Goal: Information Seeking & Learning: Learn about a topic

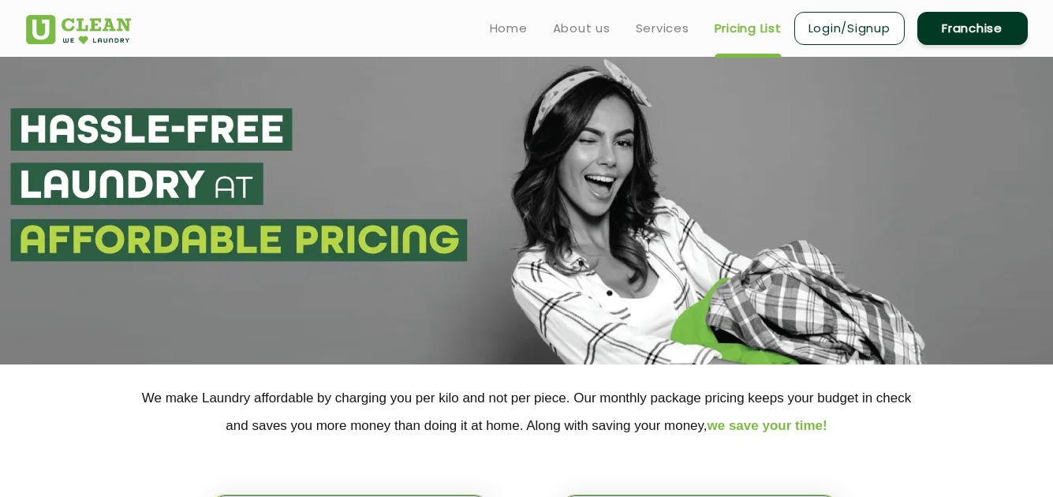
select select "6"
select select "356"
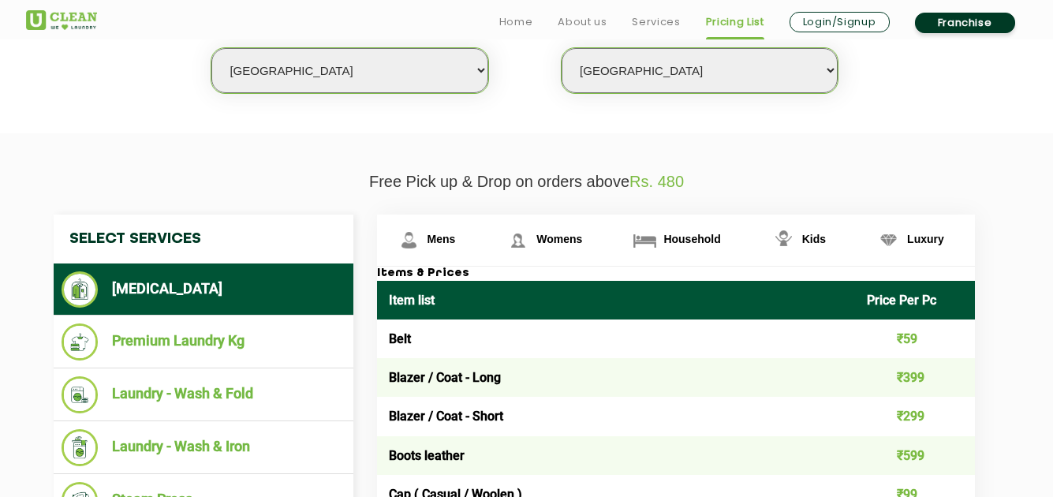
scroll to position [565, 0]
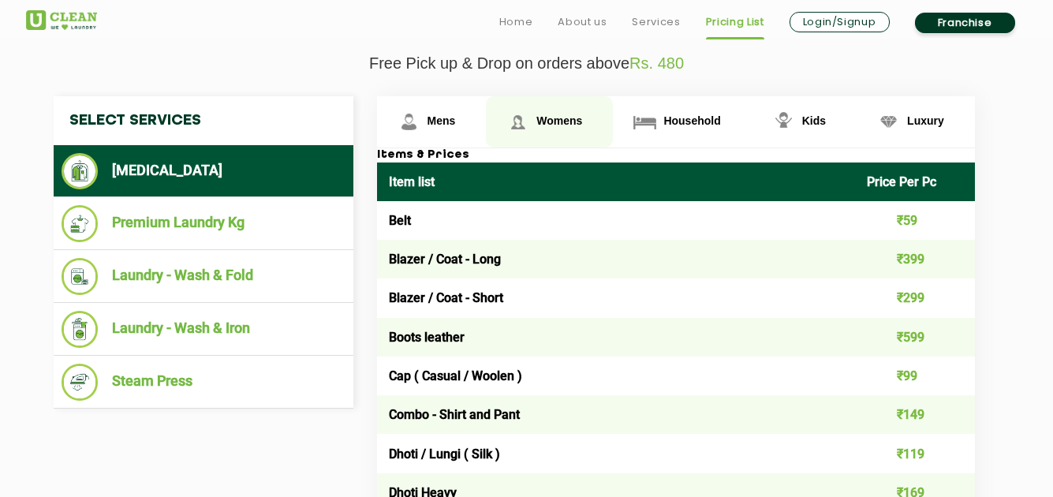
click at [456, 121] on span "Womens" at bounding box center [441, 120] width 28 height 13
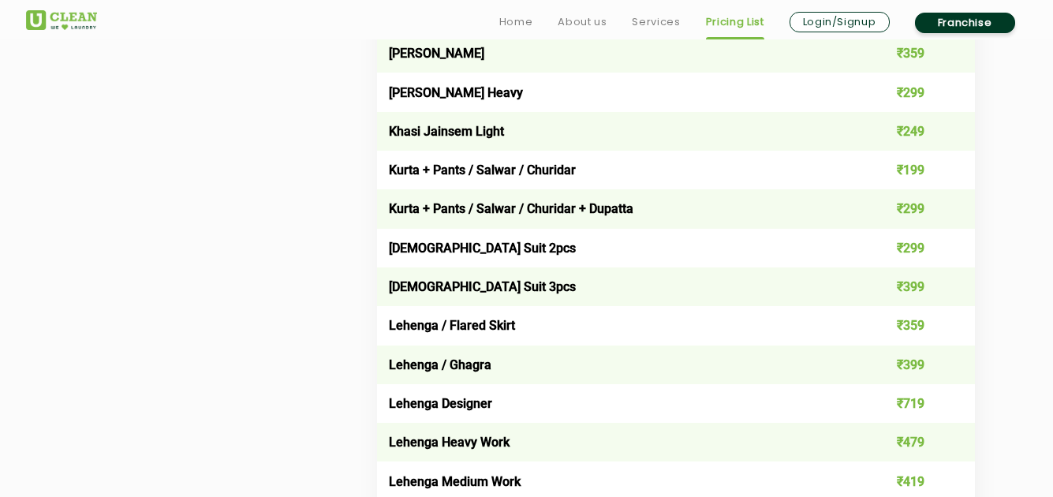
scroll to position [3029, 0]
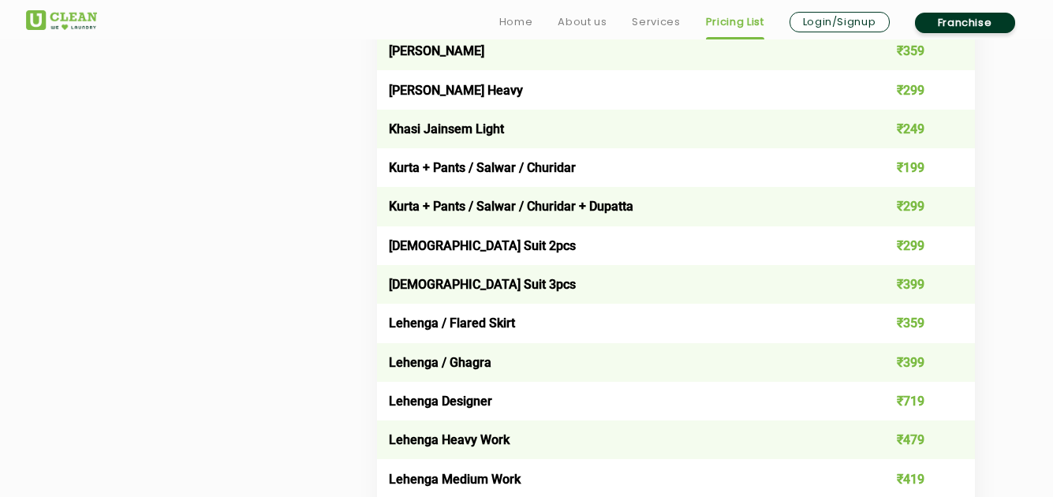
click at [195, 314] on div "Select Services [MEDICAL_DATA] Premium Laundry Kg Laundry - Wash & Fold Laundry…" at bounding box center [527, 277] width 970 height 5291
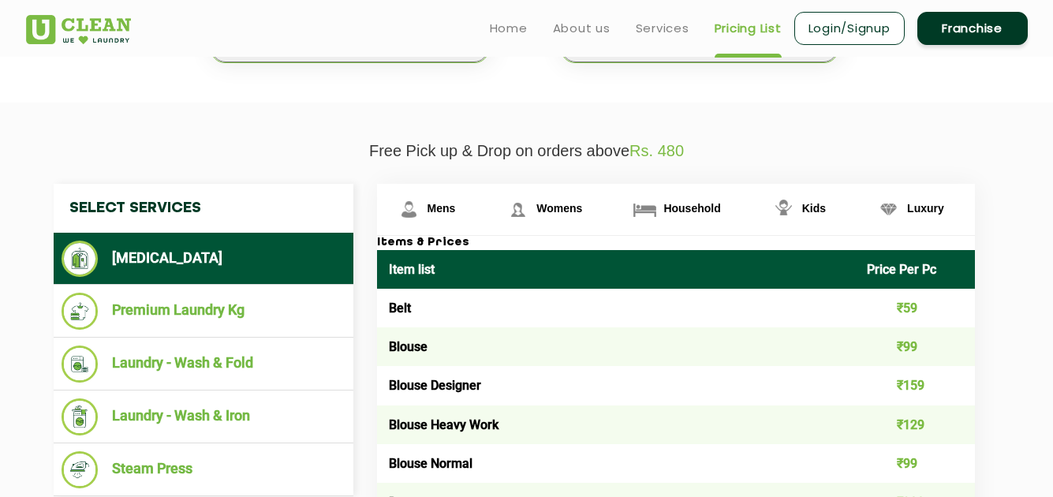
scroll to position [474, 0]
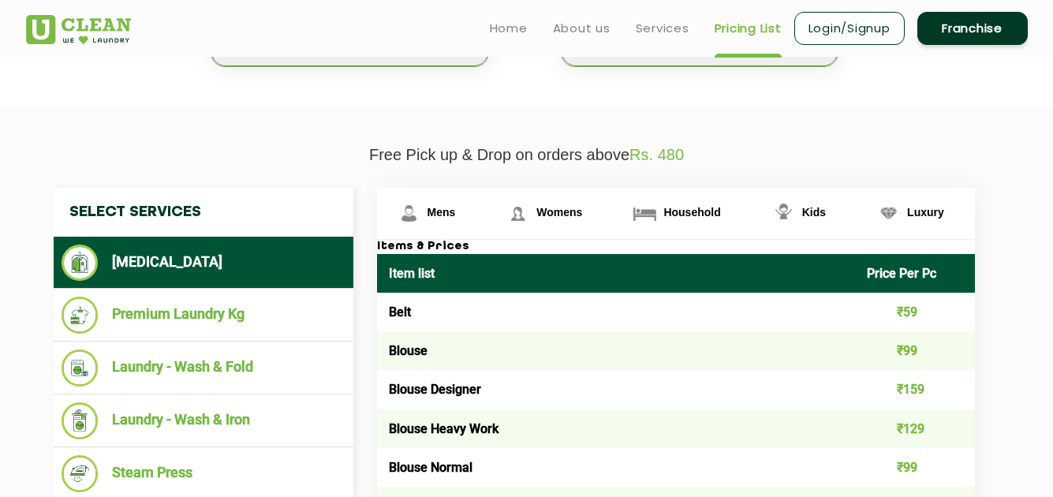
click at [456, 214] on span "Luxury" at bounding box center [441, 212] width 28 height 13
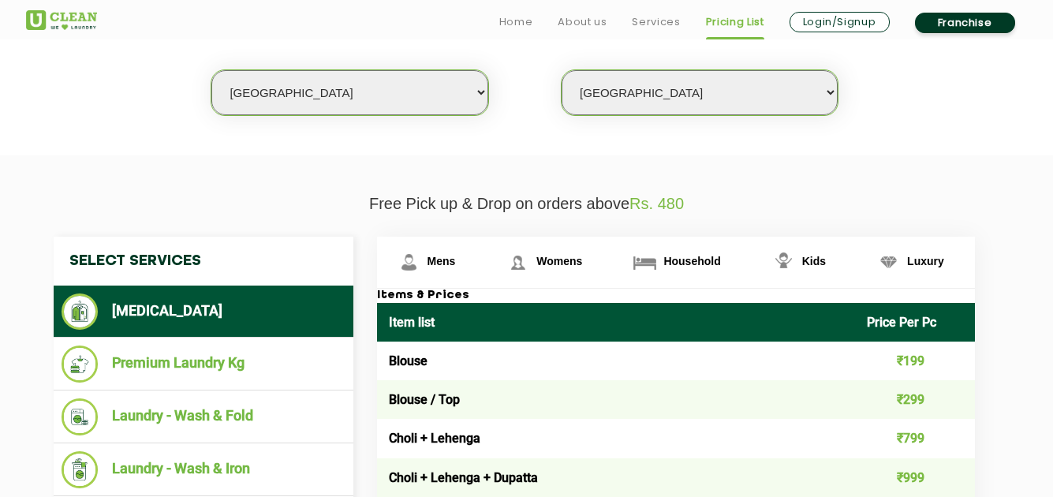
scroll to position [427, 0]
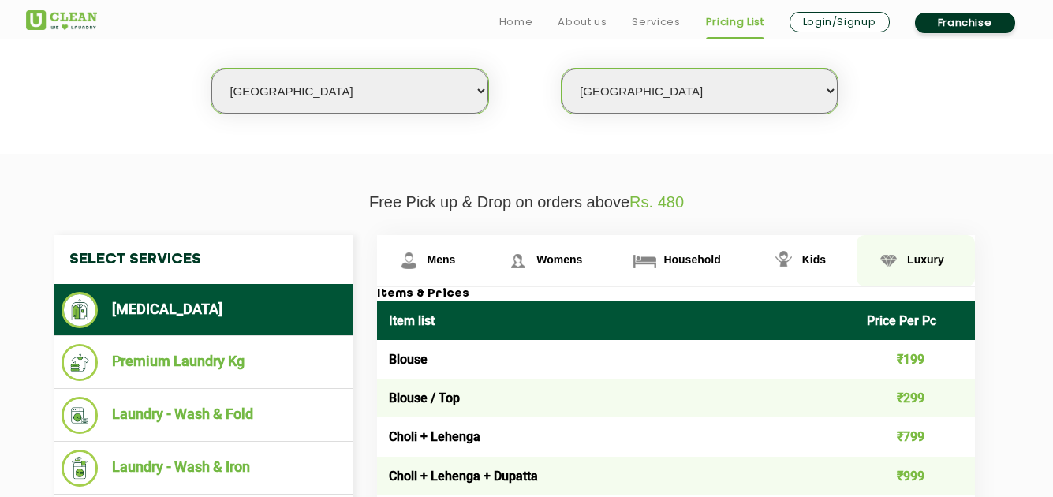
click at [912, 265] on span "Luxury" at bounding box center [925, 259] width 37 height 13
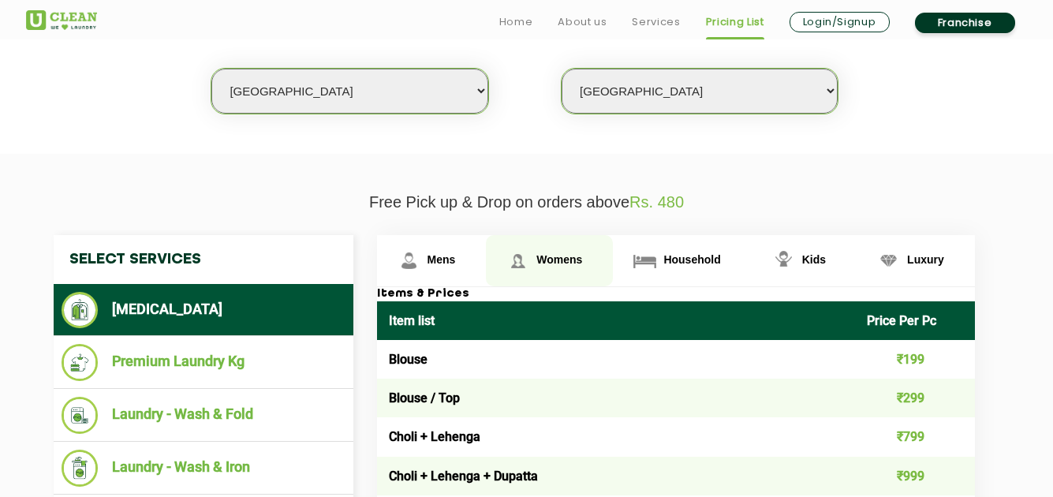
click at [456, 260] on span "Womens" at bounding box center [441, 259] width 28 height 13
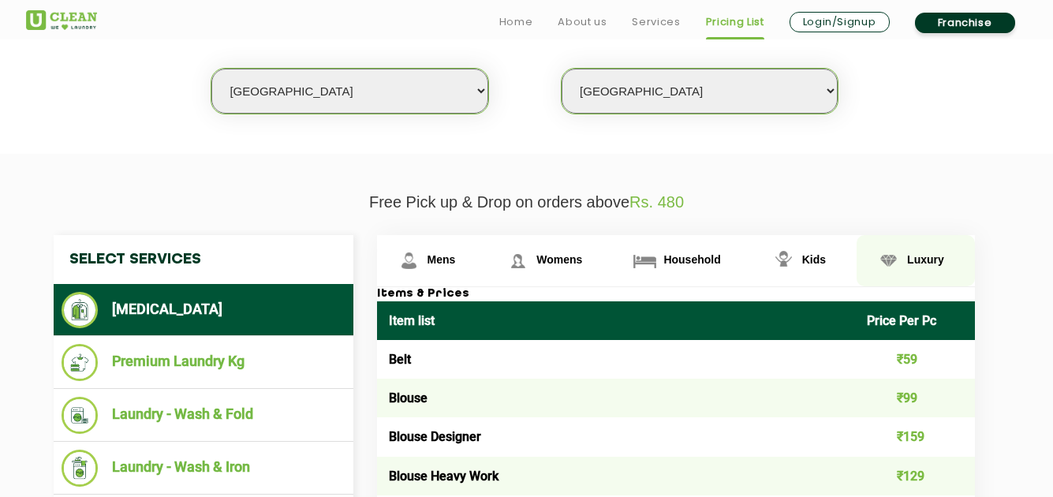
click at [423, 263] on img at bounding box center [409, 261] width 28 height 28
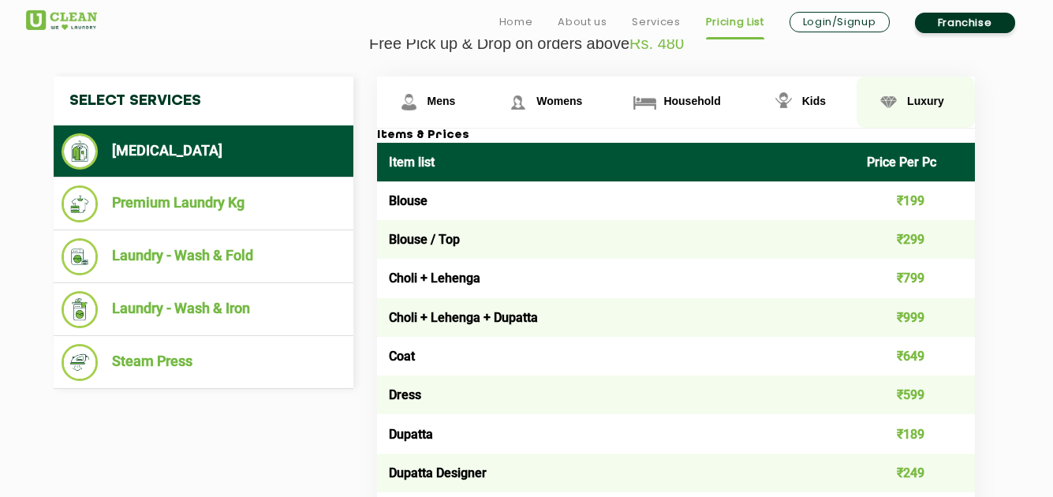
scroll to position [591, 0]
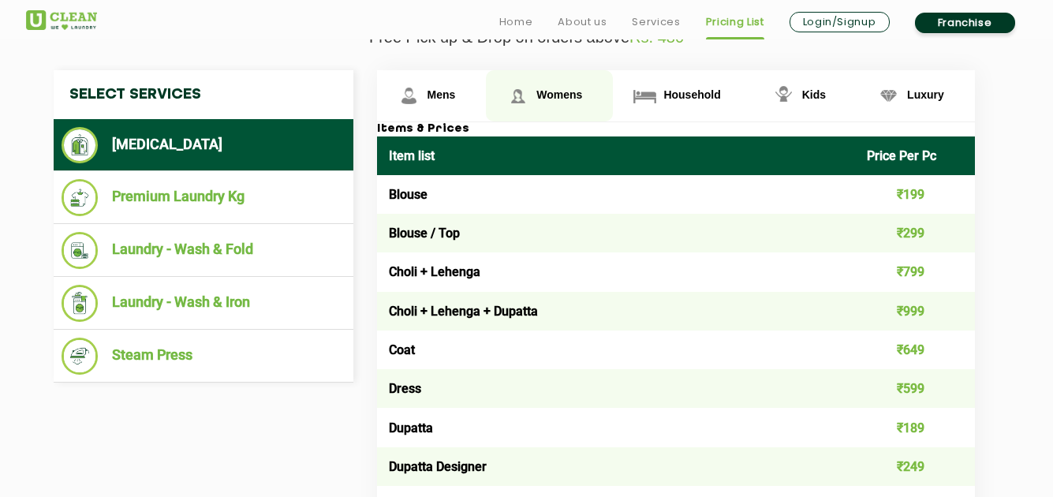
click at [487, 110] on link "Womens" at bounding box center [432, 95] width 110 height 51
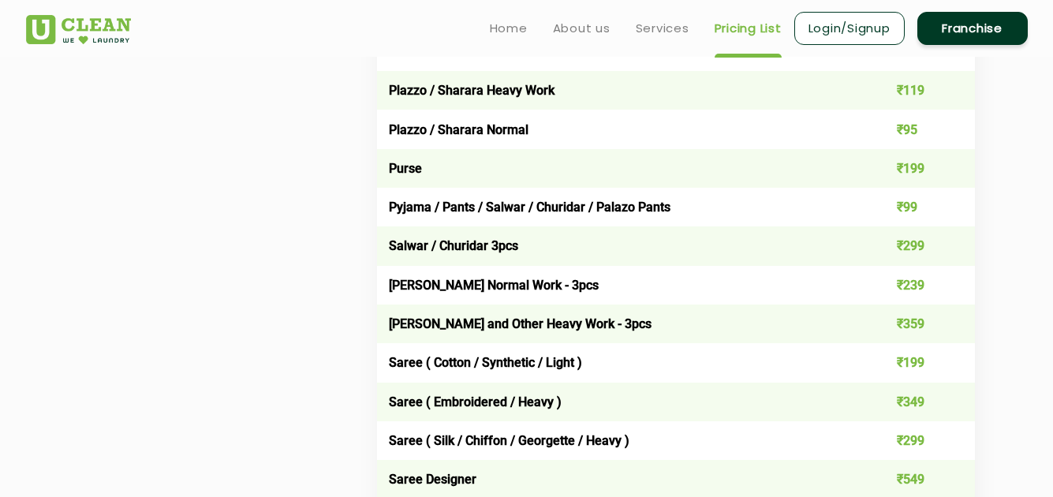
scroll to position [4233, 0]
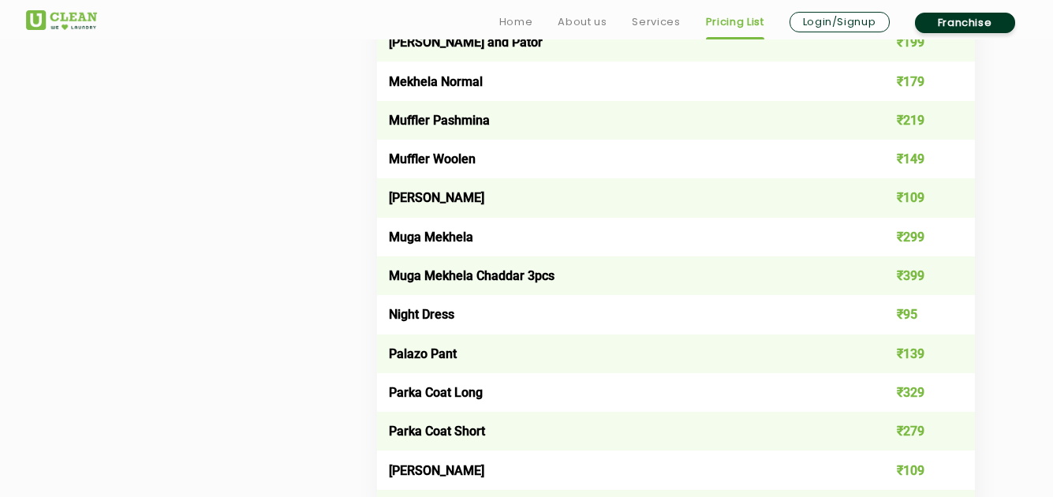
scroll to position [3665, 0]
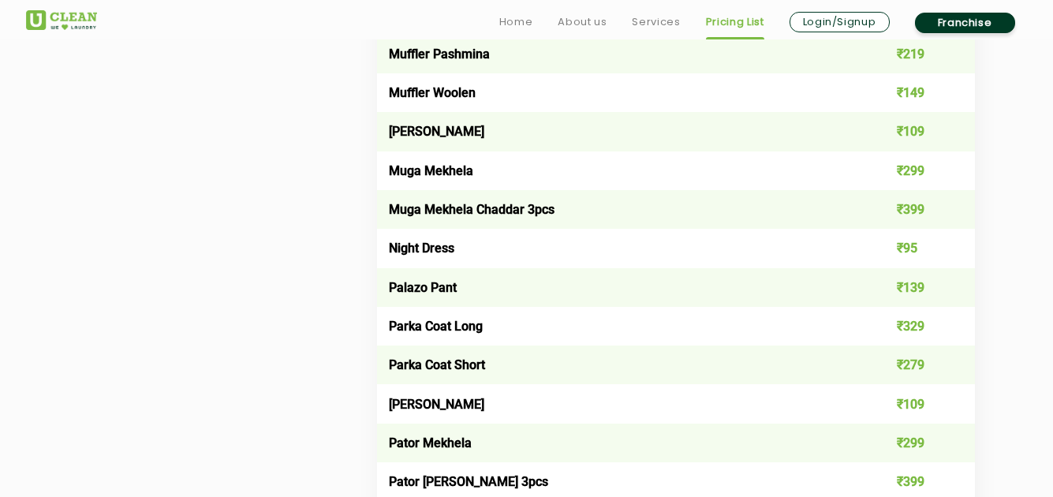
scroll to position [3728, 0]
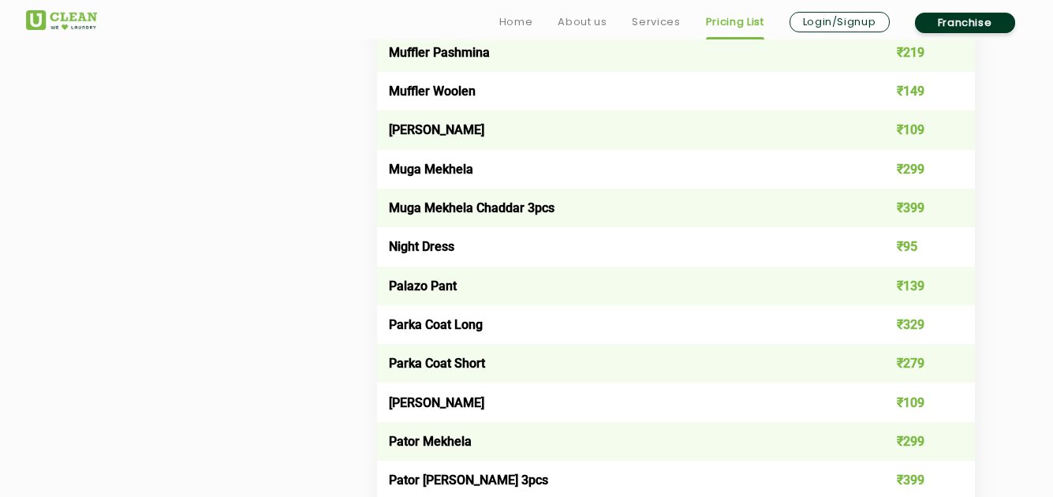
click at [542, 307] on td "Parka Coat Long" at bounding box center [616, 324] width 479 height 39
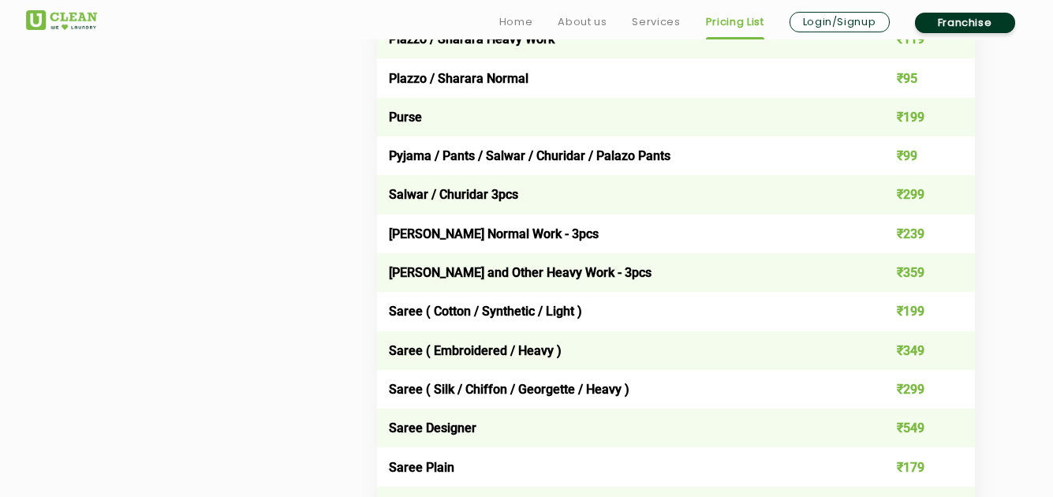
scroll to position [4296, 0]
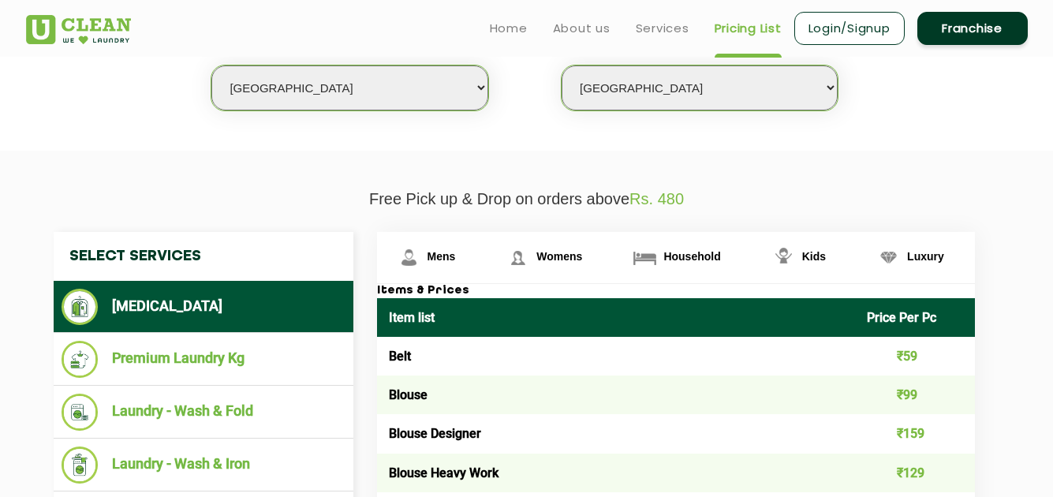
scroll to position [429, 0]
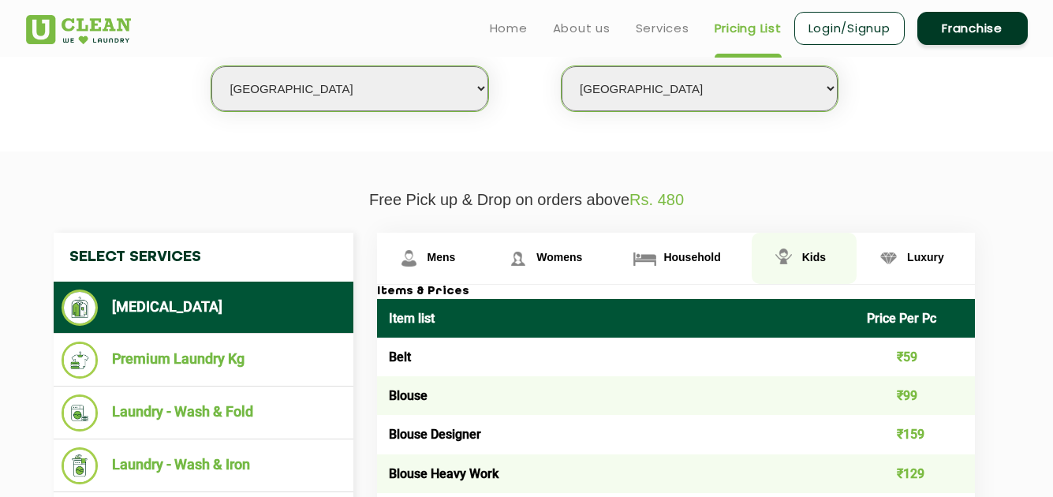
click at [487, 250] on link "Kids" at bounding box center [432, 258] width 110 height 51
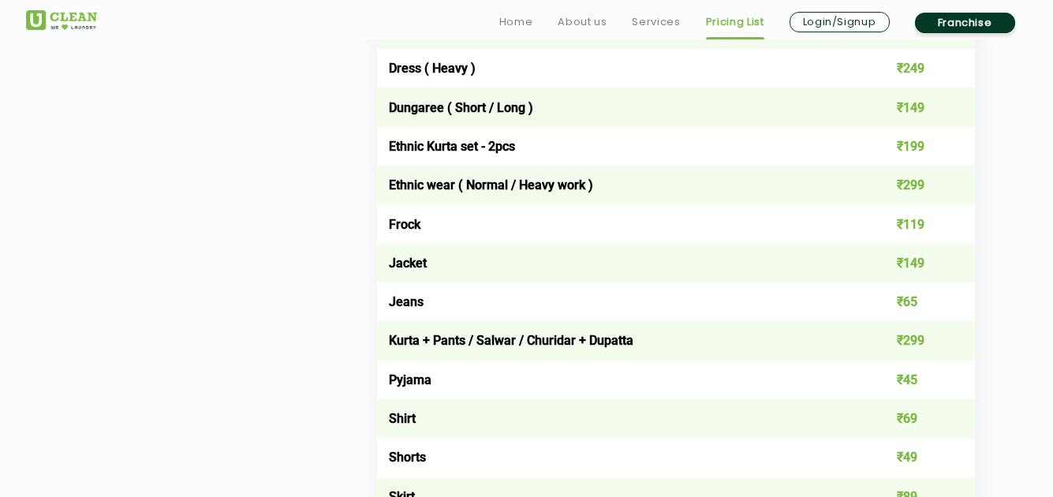
scroll to position [1060, 0]
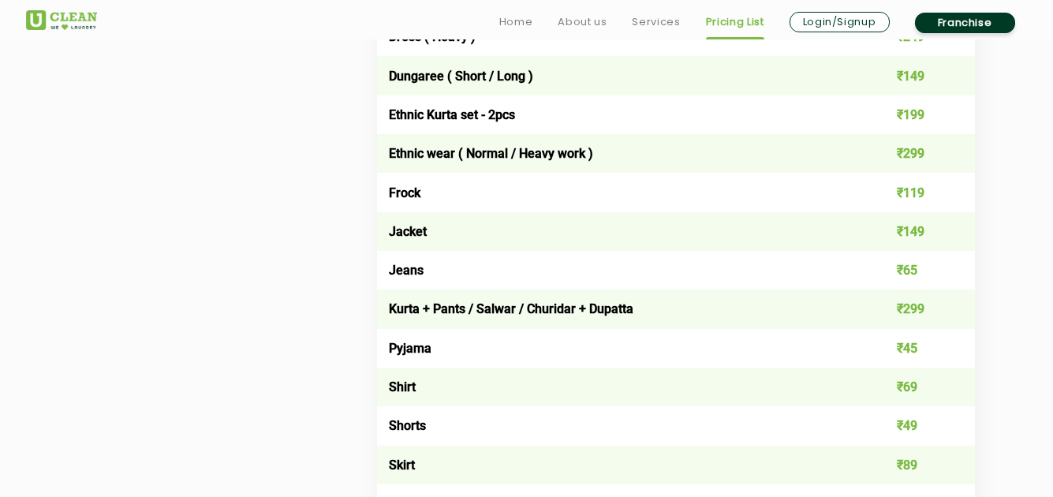
drag, startPoint x: 1017, startPoint y: 312, endPoint x: 185, endPoint y: 326, distance: 831.4
click at [185, 326] on div "Select Services [MEDICAL_DATA] Premium Laundry Kg Laundry - Wash & Fold Laundry…" at bounding box center [527, 225] width 970 height 1246
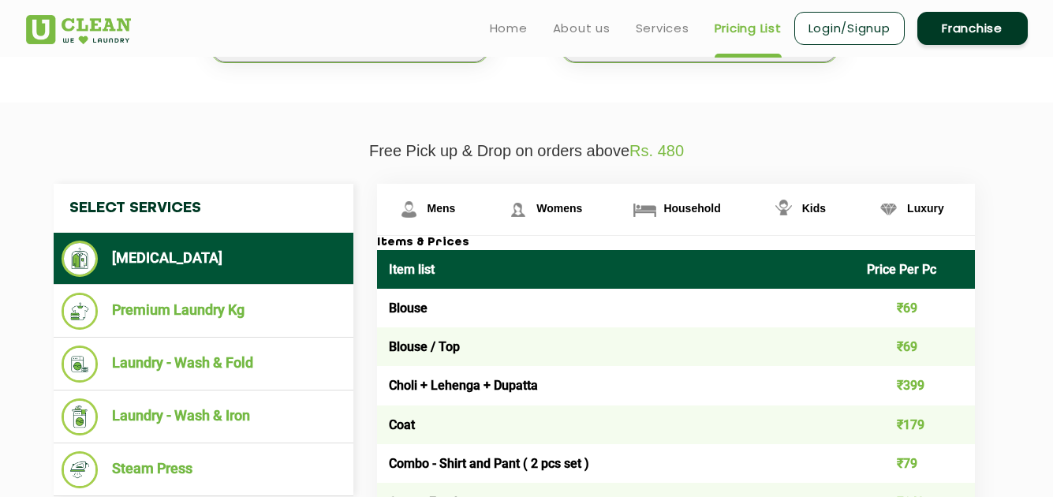
scroll to position [477, 0]
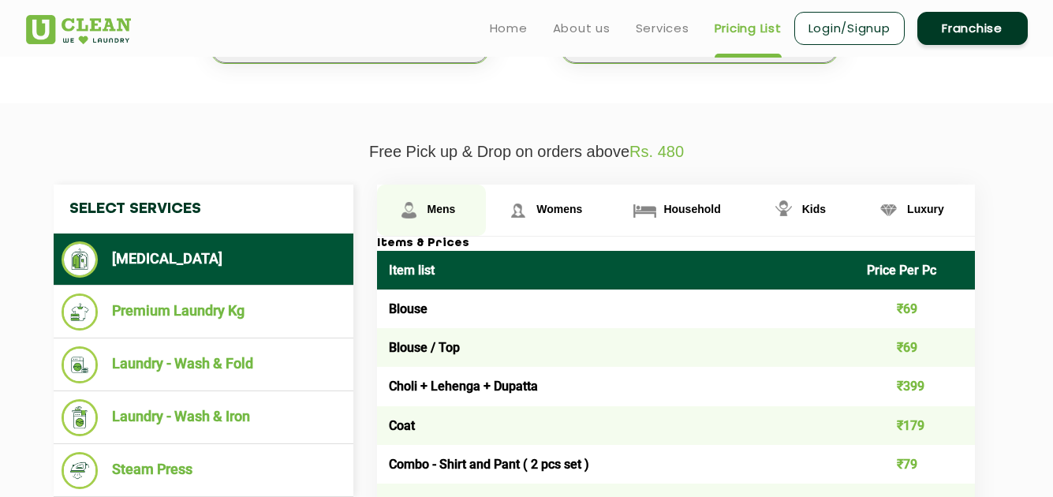
click at [429, 203] on span "Mens" at bounding box center [441, 209] width 28 height 13
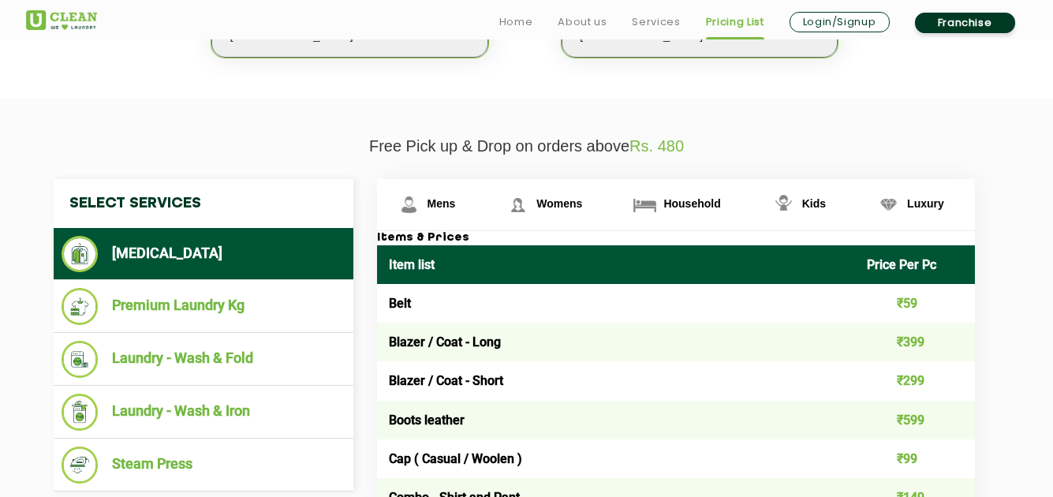
scroll to position [491, 0]
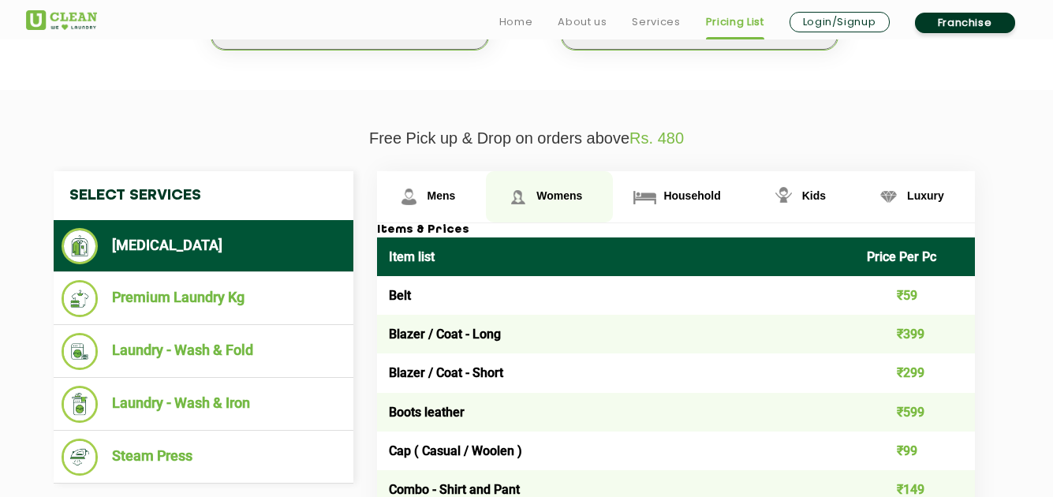
click at [487, 204] on link "Womens" at bounding box center [432, 196] width 110 height 51
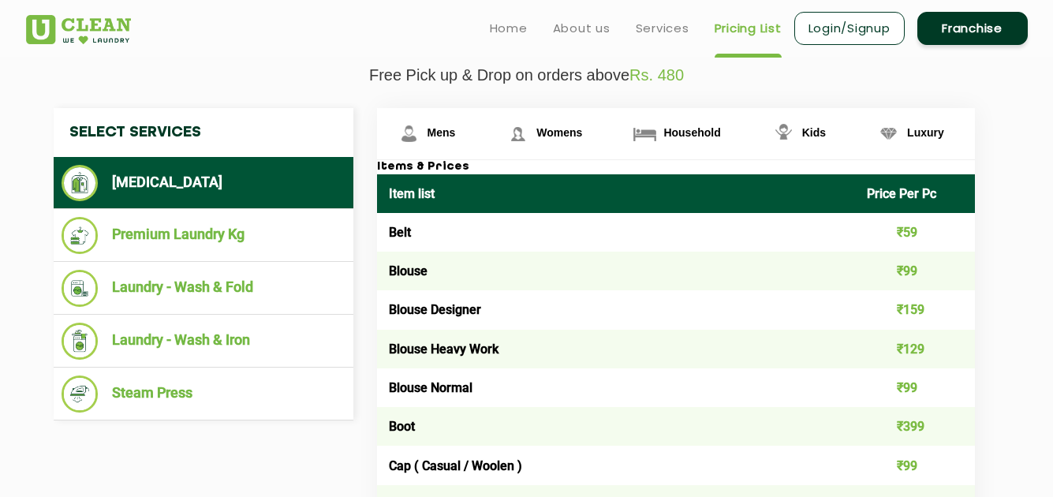
scroll to position [522, 0]
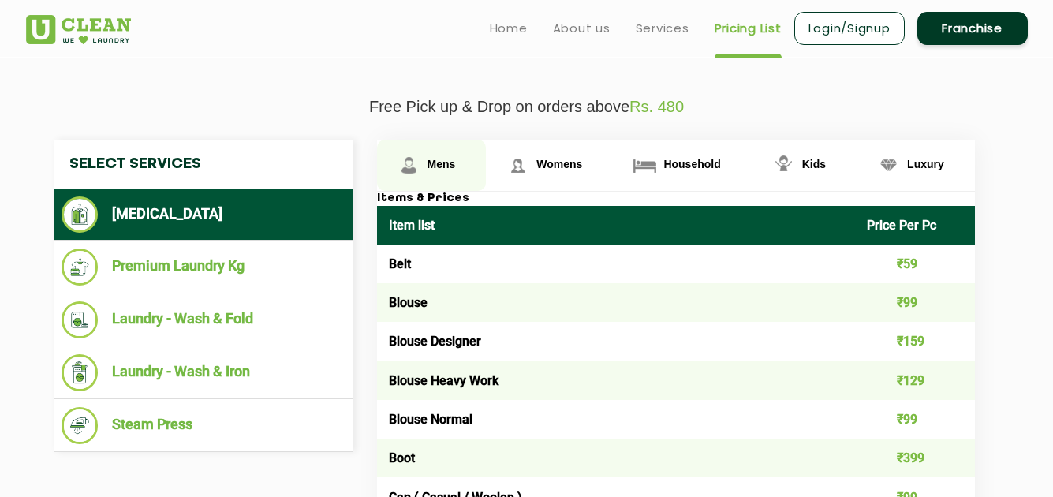
click at [433, 161] on span "Mens" at bounding box center [441, 164] width 28 height 13
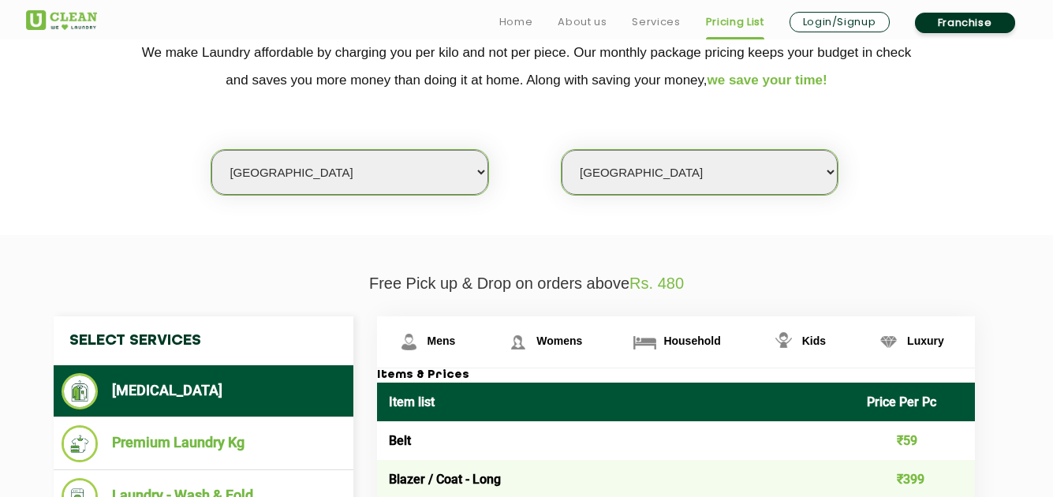
scroll to position [346, 0]
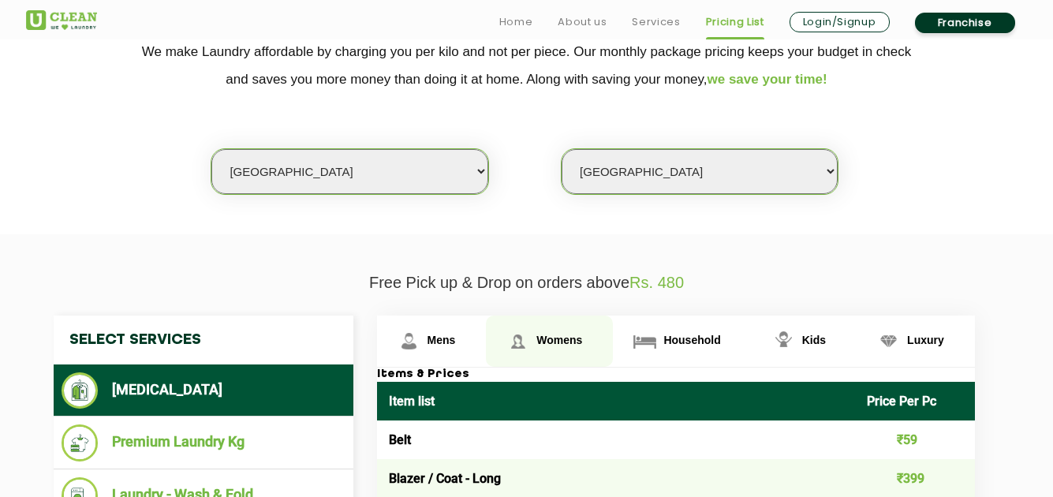
click at [456, 345] on span "Womens" at bounding box center [441, 340] width 28 height 13
click at [556, 349] on link "Womens" at bounding box center [549, 340] width 127 height 51
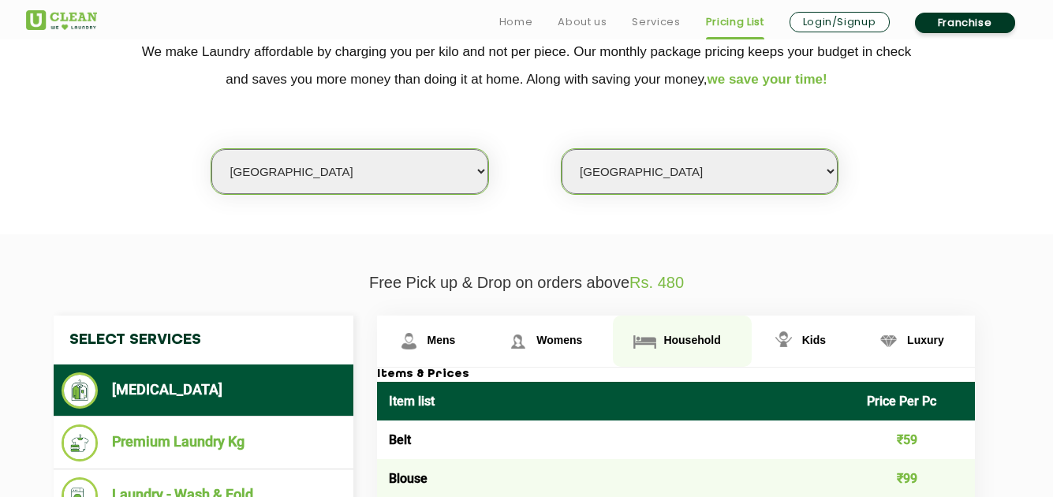
click at [456, 342] on span "Household" at bounding box center [441, 340] width 28 height 13
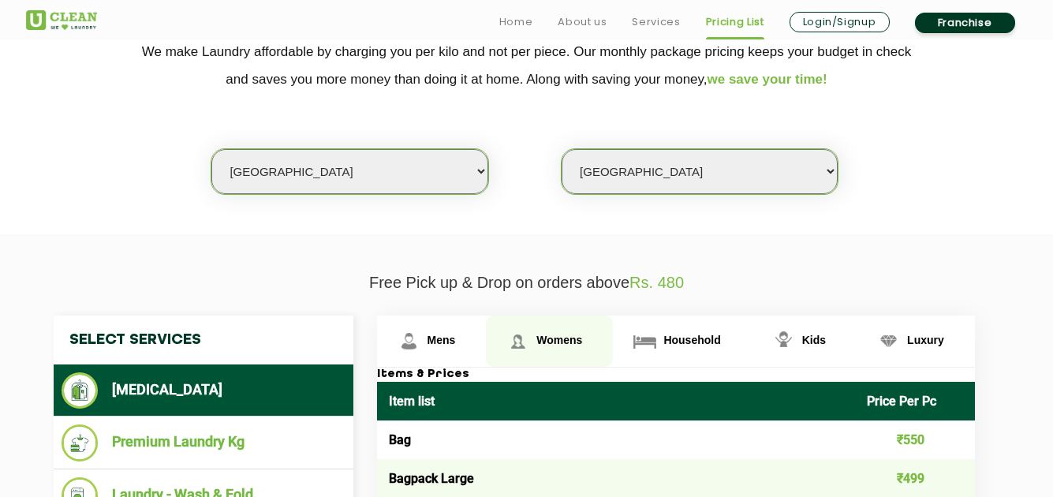
click at [487, 337] on link "Womens" at bounding box center [432, 340] width 110 height 51
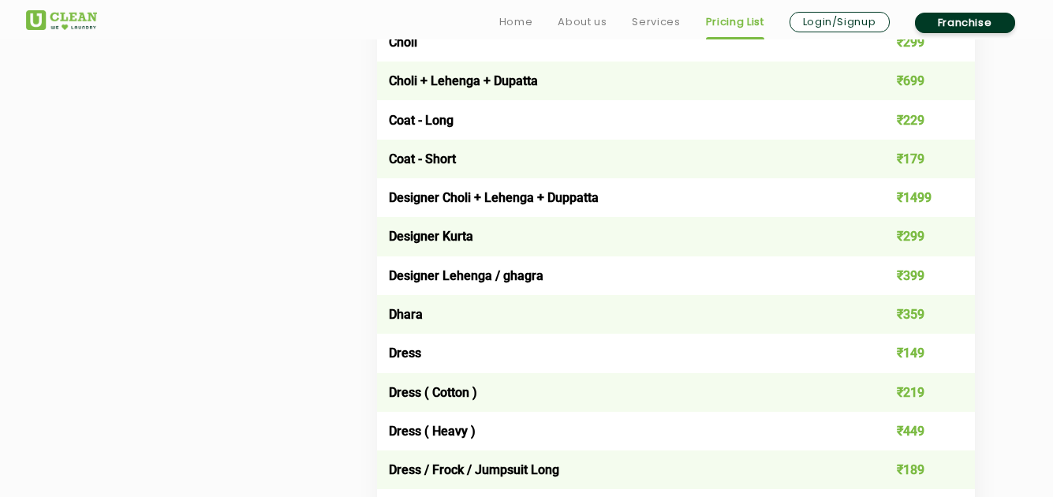
click at [705, 401] on td "Dress ( Cotton )" at bounding box center [616, 392] width 479 height 39
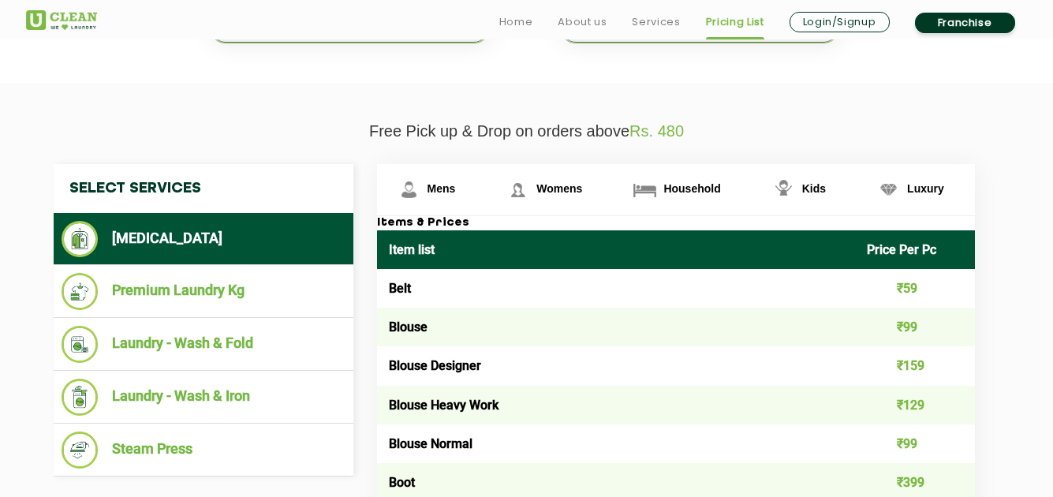
scroll to position [505, 0]
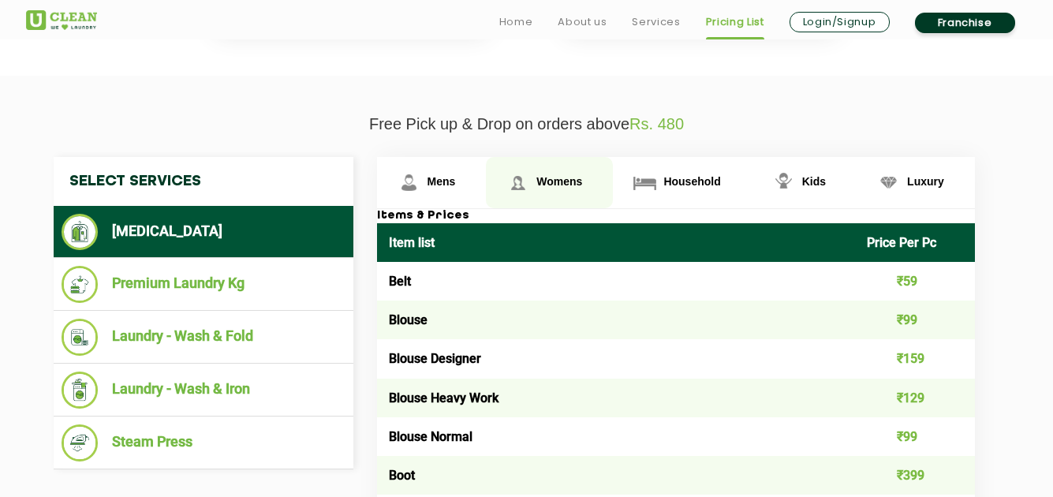
click at [548, 182] on span "Womens" at bounding box center [559, 181] width 46 height 13
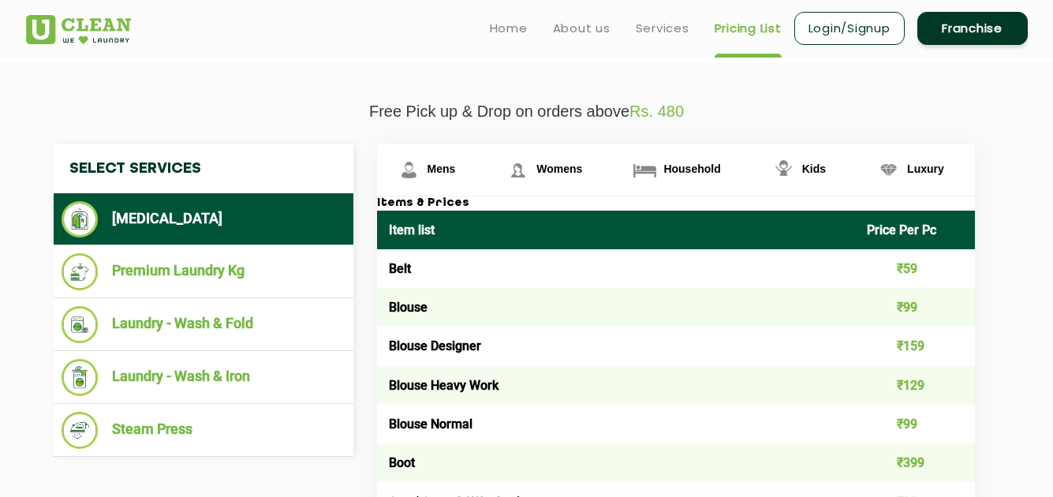
scroll to position [517, 0]
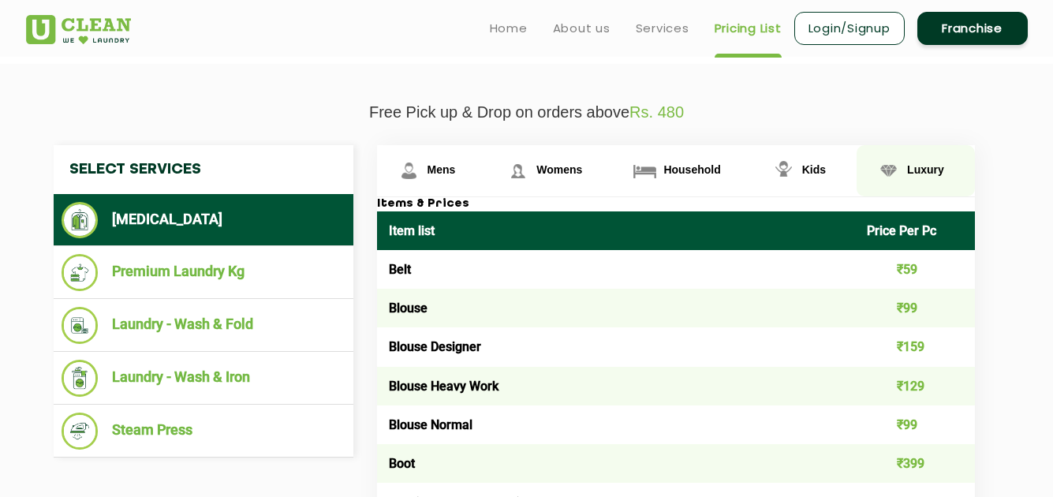
click at [456, 169] on span "Luxury" at bounding box center [441, 169] width 28 height 13
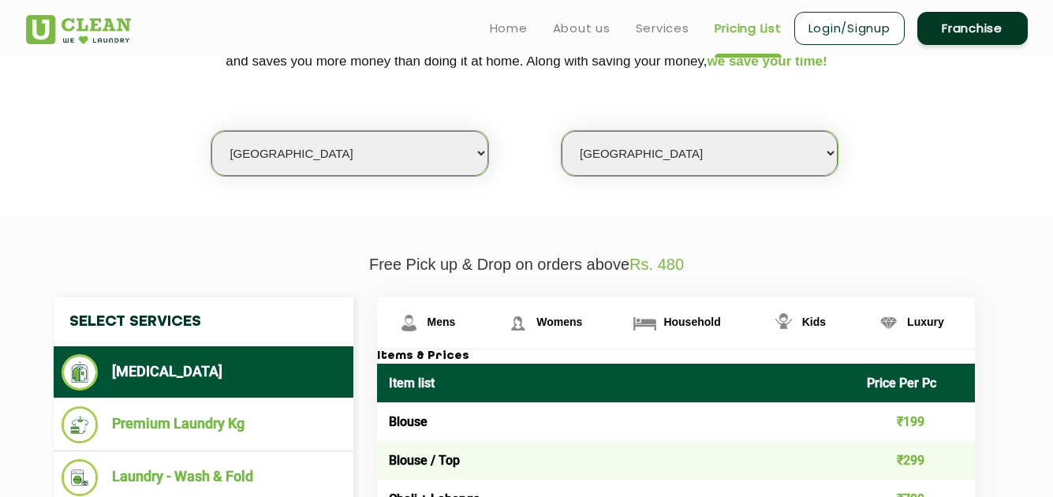
scroll to position [318, 0]
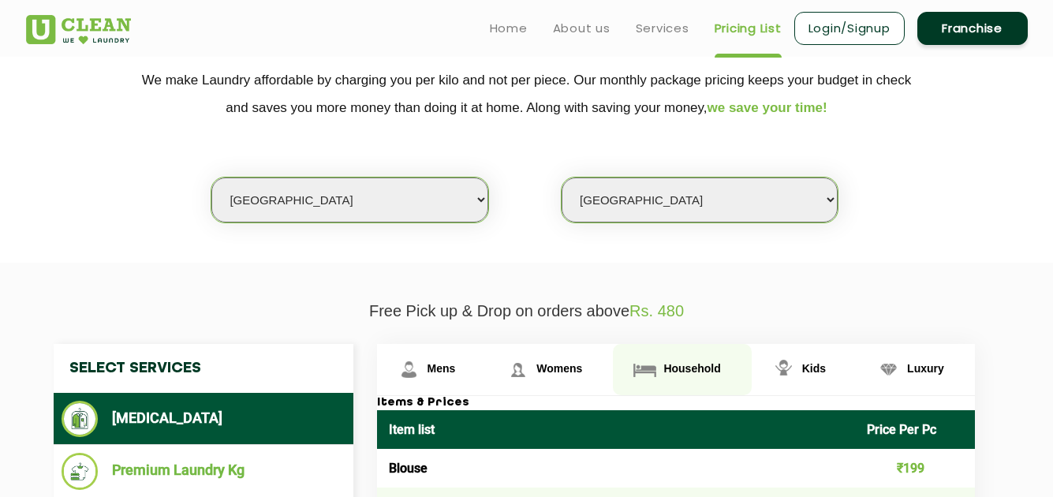
click at [456, 363] on span "Household" at bounding box center [441, 368] width 28 height 13
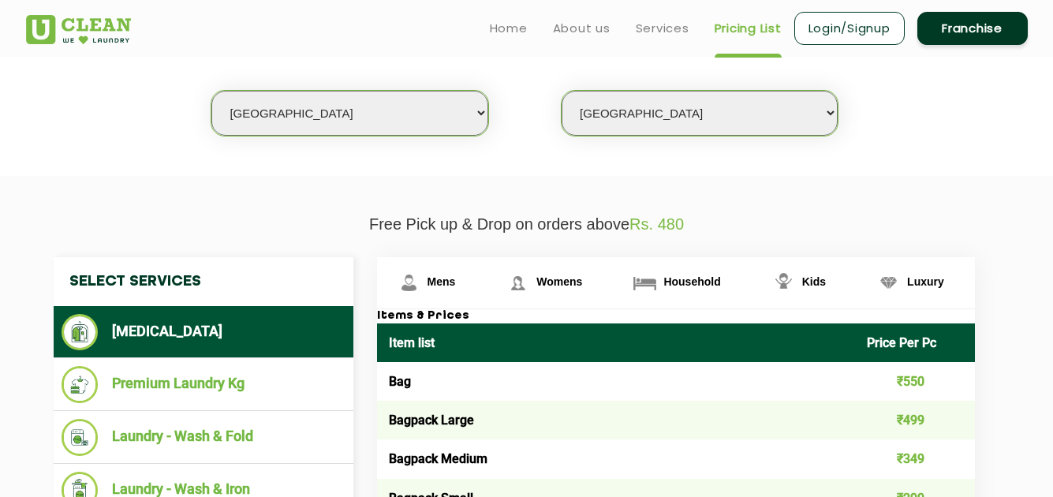
scroll to position [403, 0]
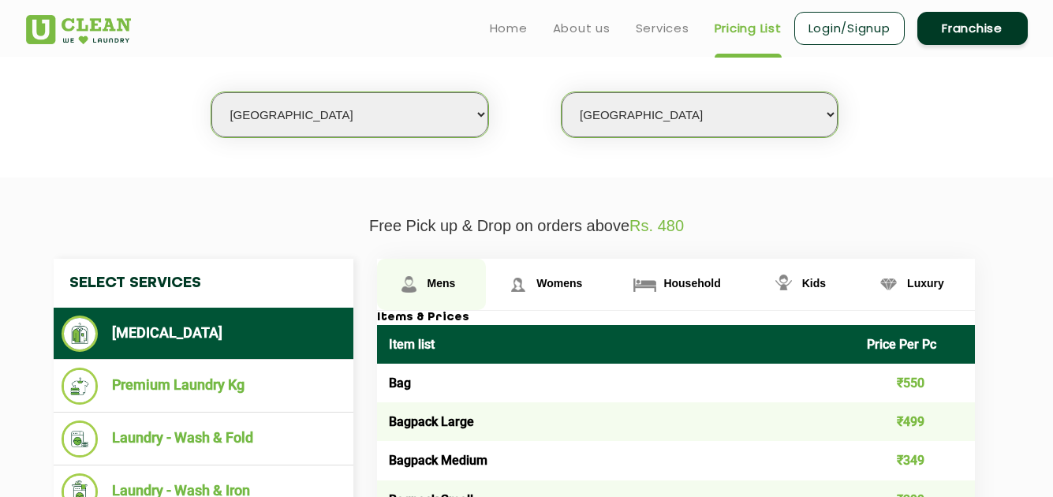
click at [432, 287] on span "Mens" at bounding box center [441, 283] width 28 height 13
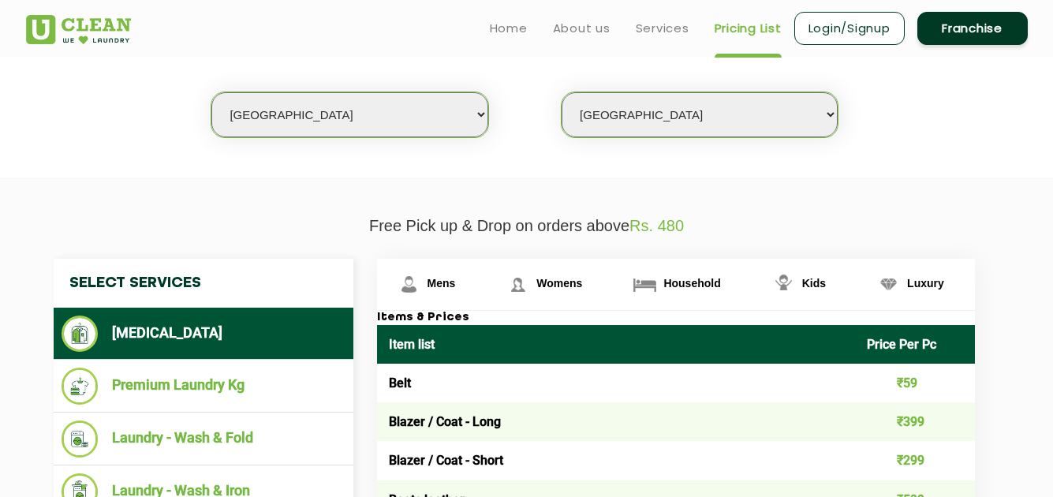
click at [707, 166] on section "We make Laundry affordable by charging you per kilo and not per piece. Our mont…" at bounding box center [526, 69] width 1053 height 216
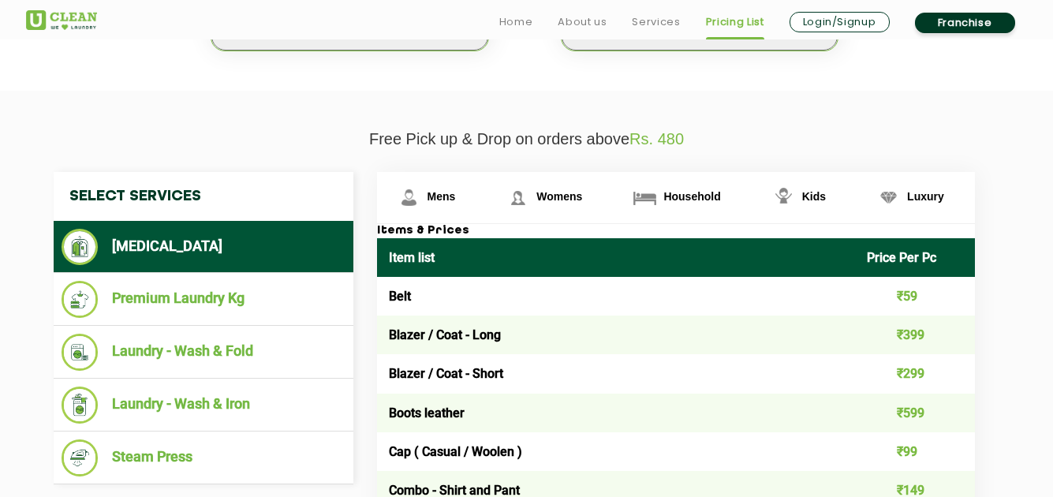
scroll to position [491, 0]
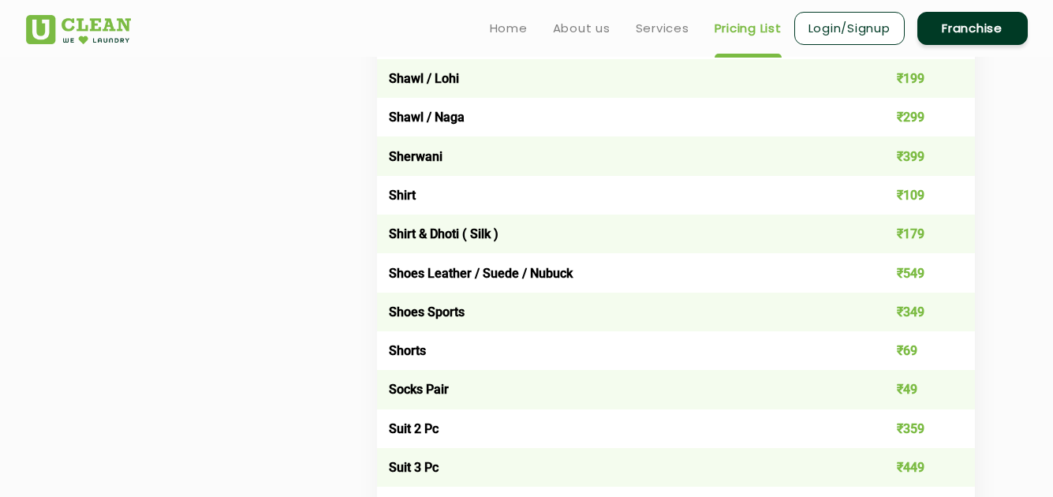
scroll to position [2223, 0]
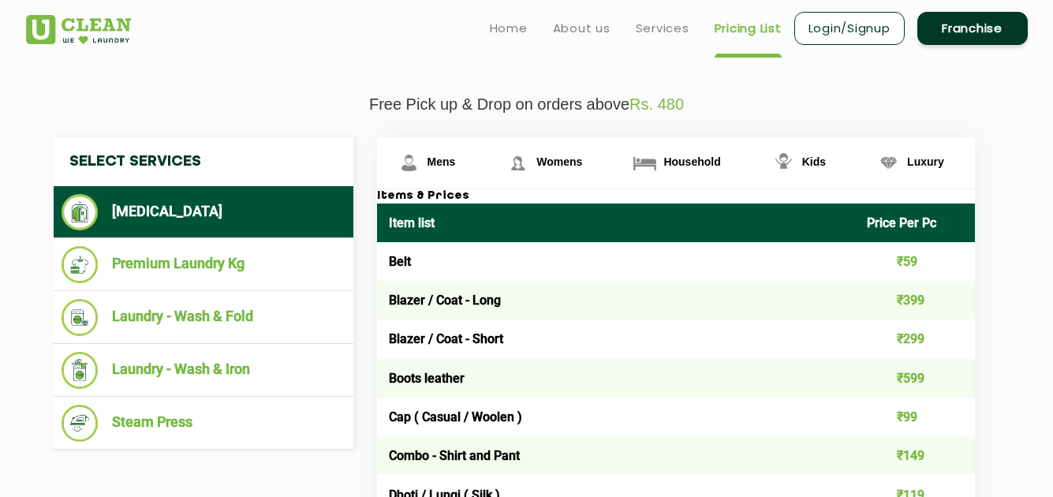
scroll to position [510, 0]
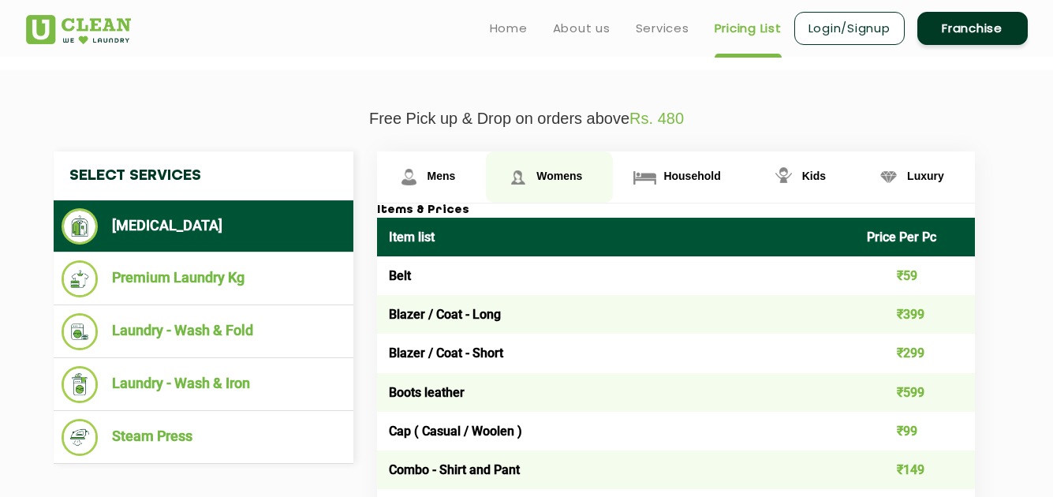
click at [487, 185] on link "Womens" at bounding box center [432, 176] width 110 height 51
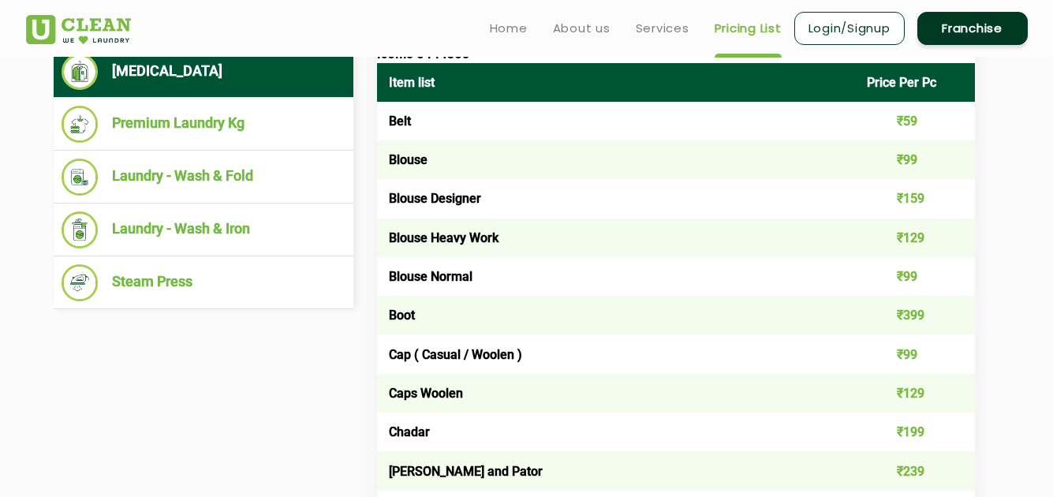
scroll to position [588, 0]
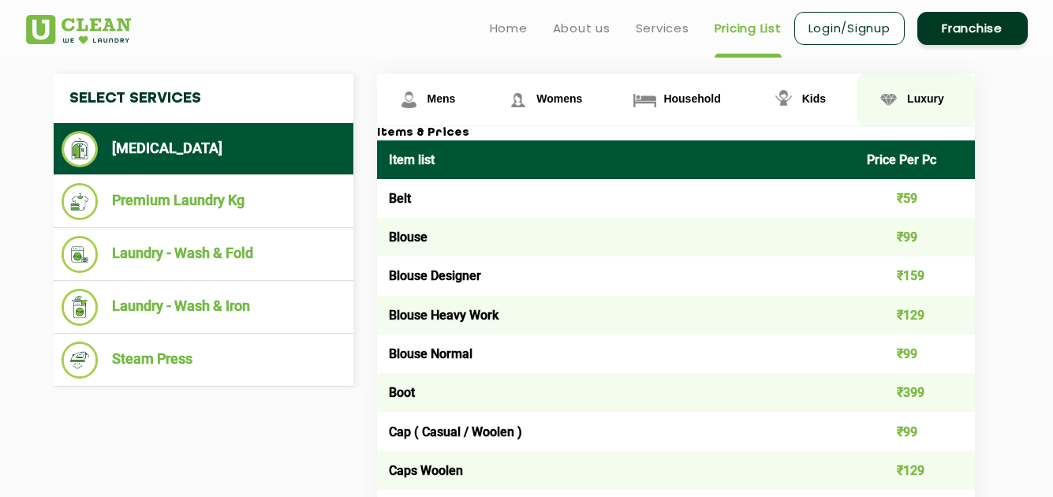
click at [456, 93] on span "Luxury" at bounding box center [441, 98] width 28 height 13
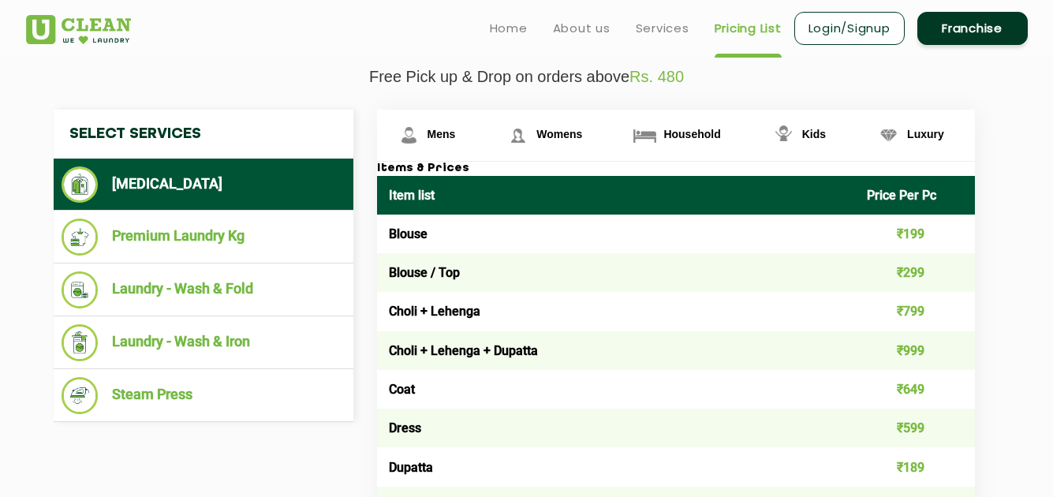
scroll to position [521, 0]
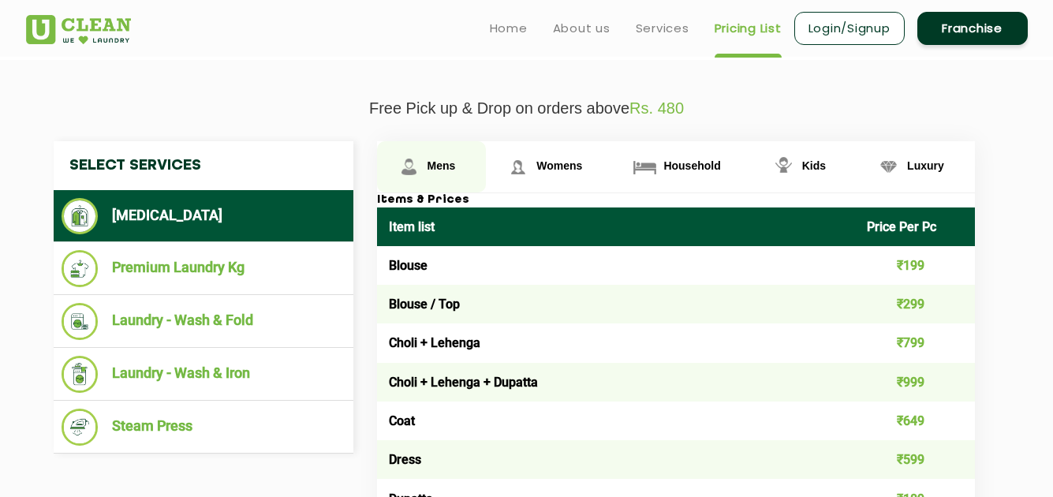
click at [442, 165] on span "Mens" at bounding box center [441, 165] width 28 height 13
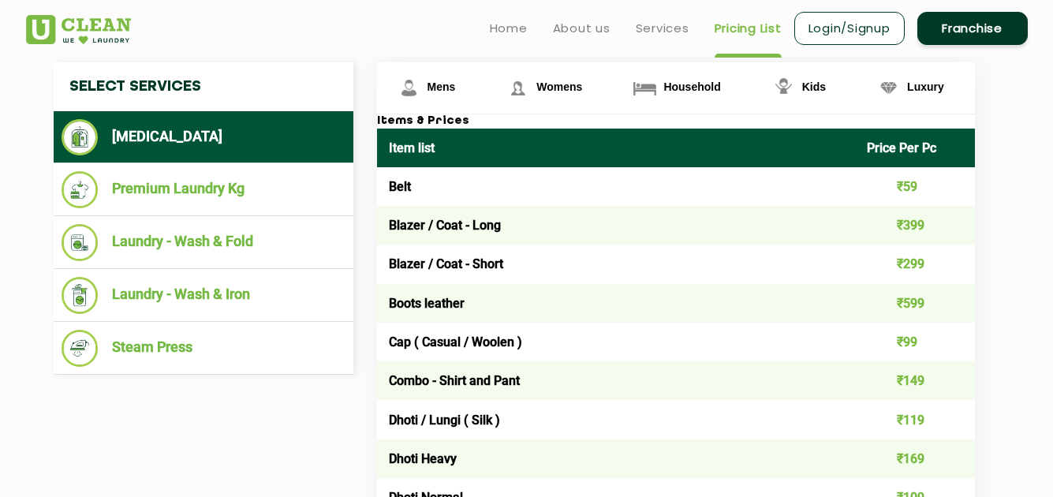
scroll to position [599, 0]
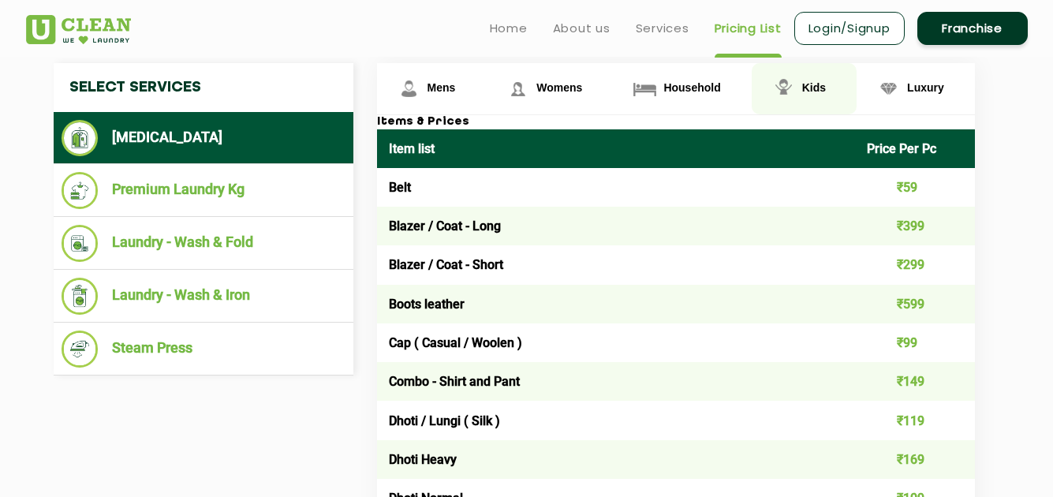
click at [456, 88] on span "Kids" at bounding box center [441, 87] width 28 height 13
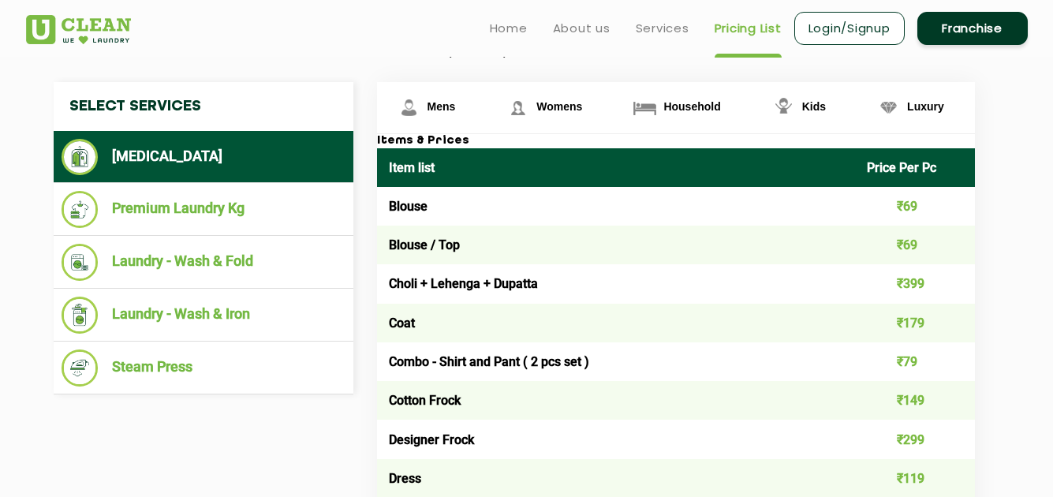
scroll to position [579, 0]
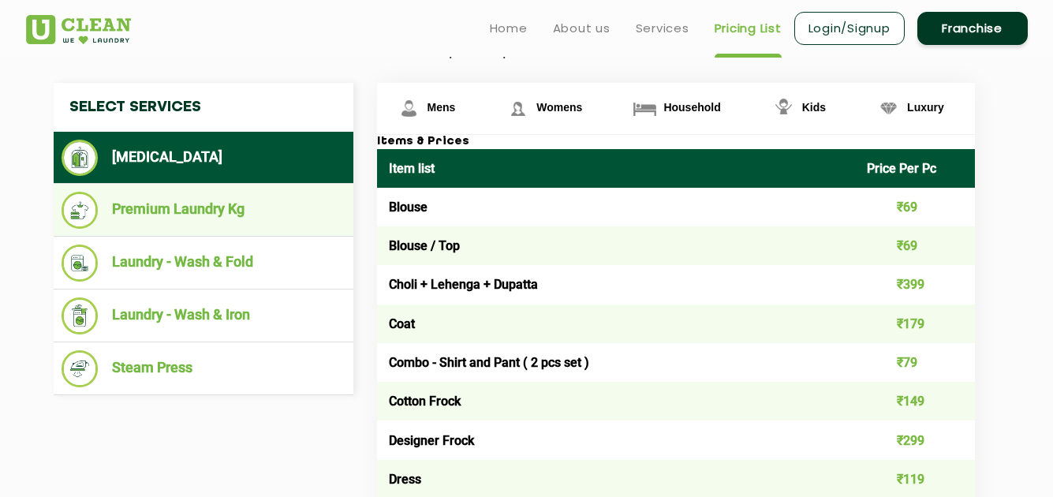
click at [207, 221] on li "Premium Laundry Kg" at bounding box center [204, 210] width 284 height 37
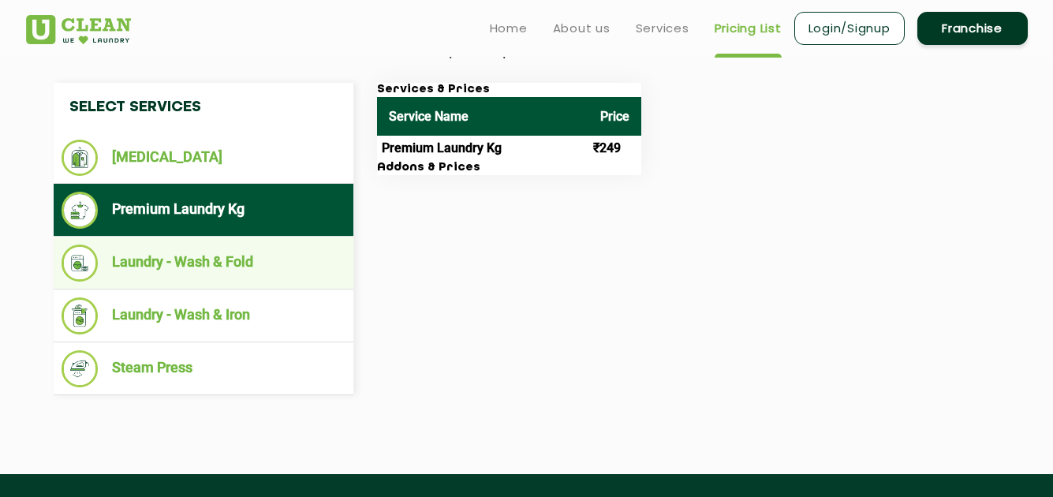
click at [241, 266] on li "Laundry - Wash & Fold" at bounding box center [204, 262] width 284 height 37
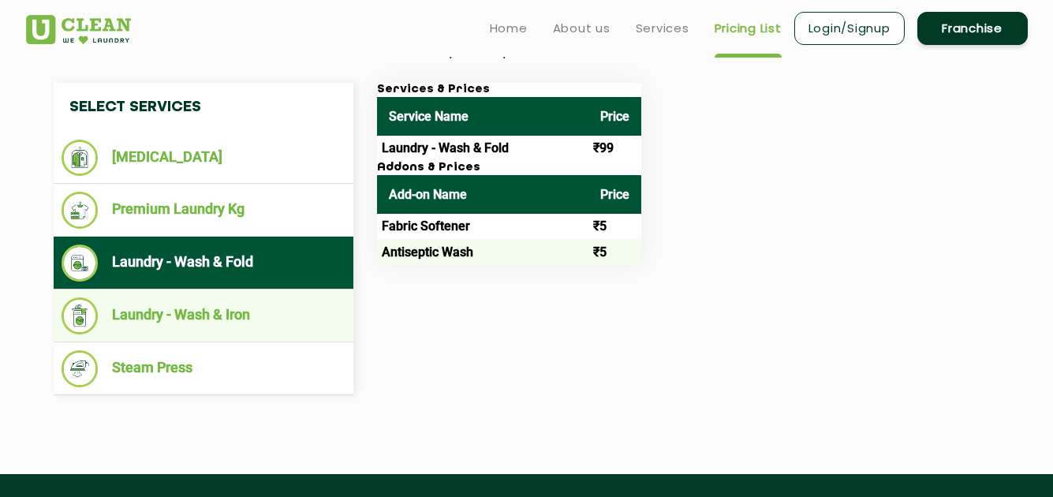
click at [248, 327] on li "Laundry - Wash & Iron" at bounding box center [204, 315] width 284 height 37
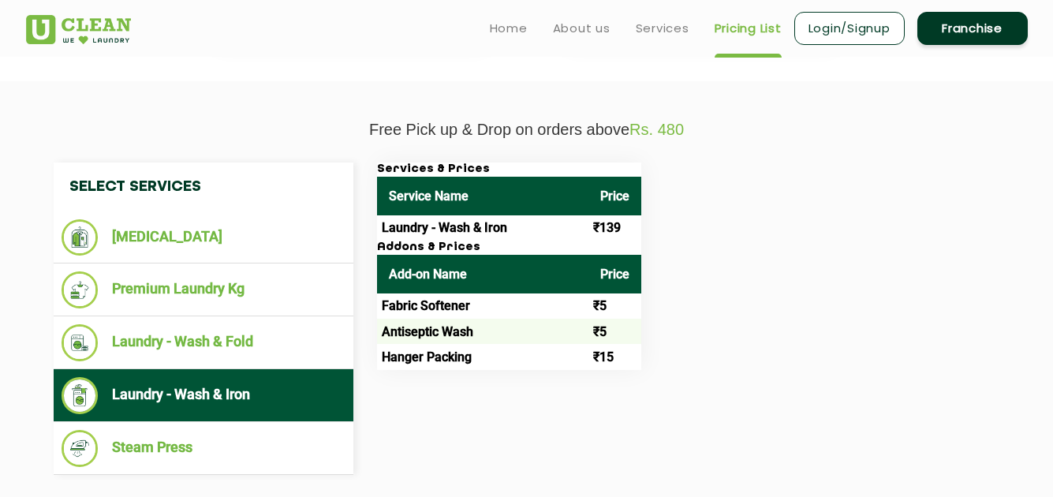
scroll to position [498, 0]
